Goal: Find specific page/section: Find specific page/section

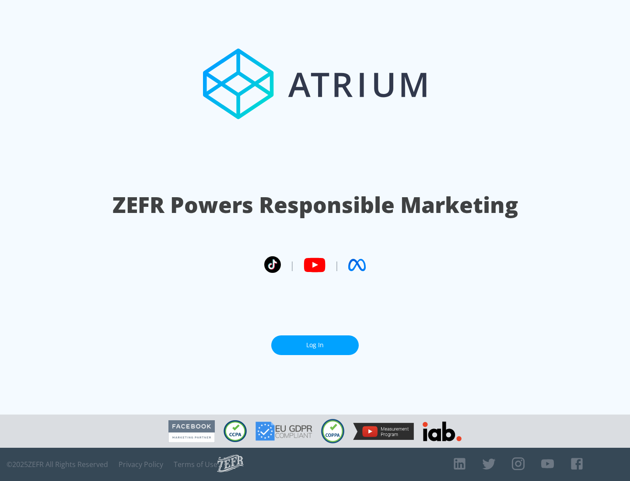
click at [315, 345] on link "Log In" at bounding box center [315, 346] width 88 height 20
